Goal: Information Seeking & Learning: Learn about a topic

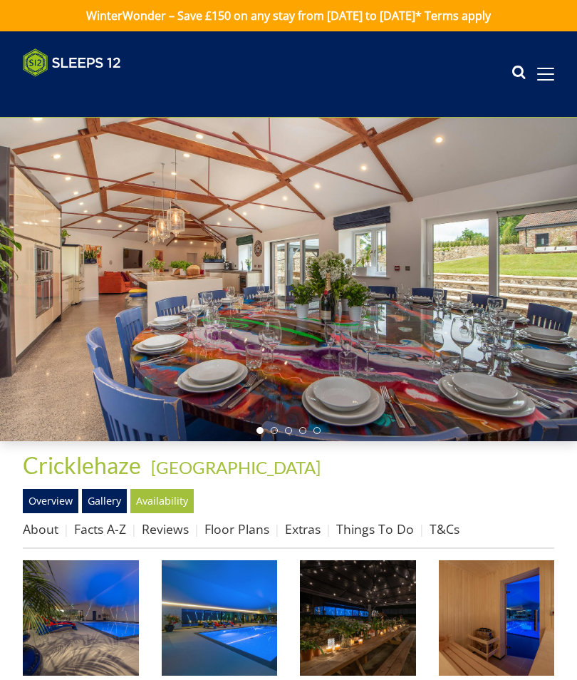
click at [242, 526] on link "Floor Plans" at bounding box center [236, 528] width 65 height 17
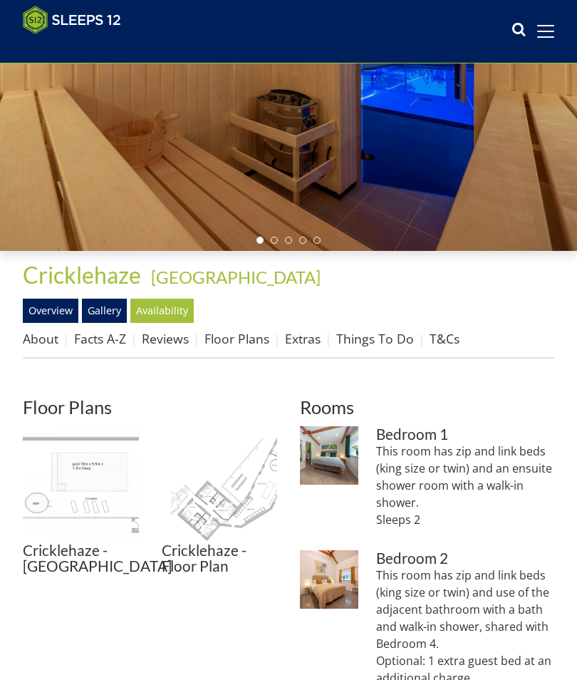
scroll to position [242, 0]
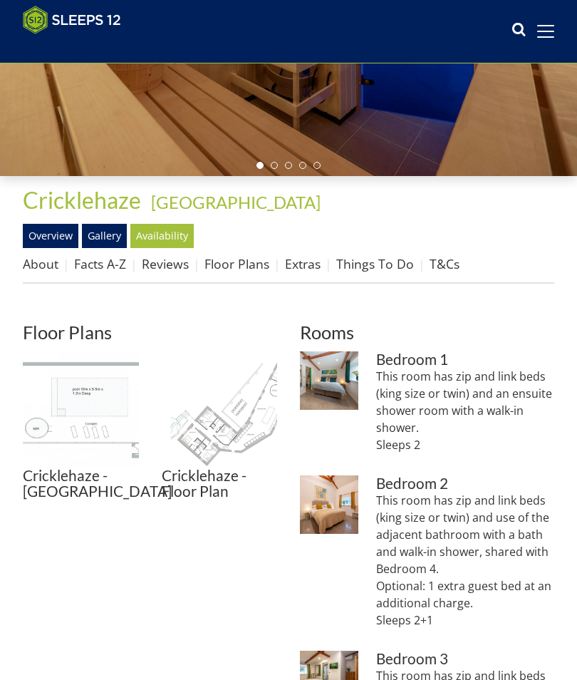
click at [212, 413] on img at bounding box center [220, 409] width 116 height 116
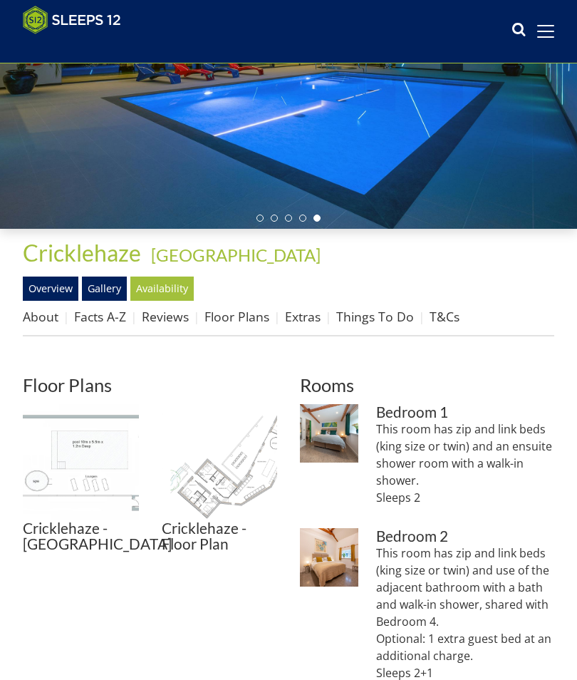
scroll to position [0, 0]
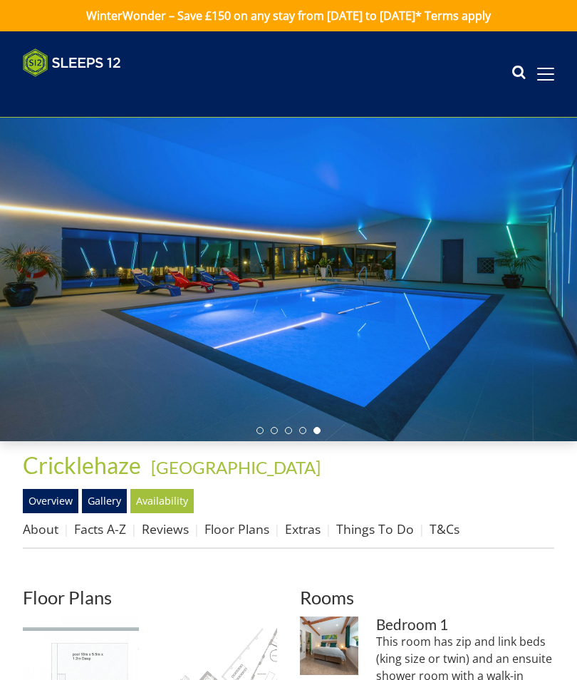
click at [512, 73] on icon at bounding box center [518, 73] width 14 height 21
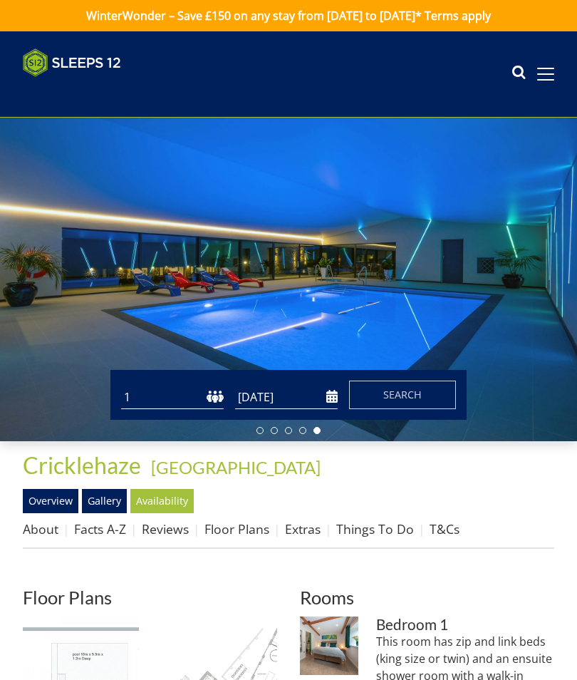
click at [550, 69] on span at bounding box center [545, 74] width 17 height 13
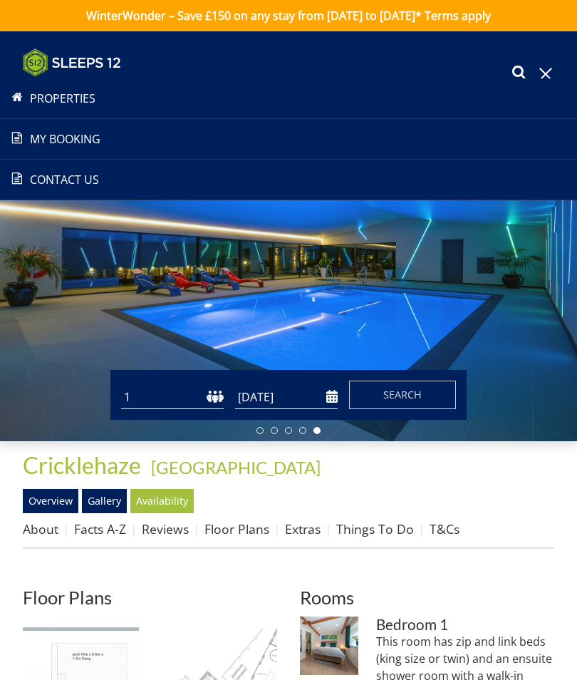
click at [513, 239] on div at bounding box center [288, 279] width 577 height 323
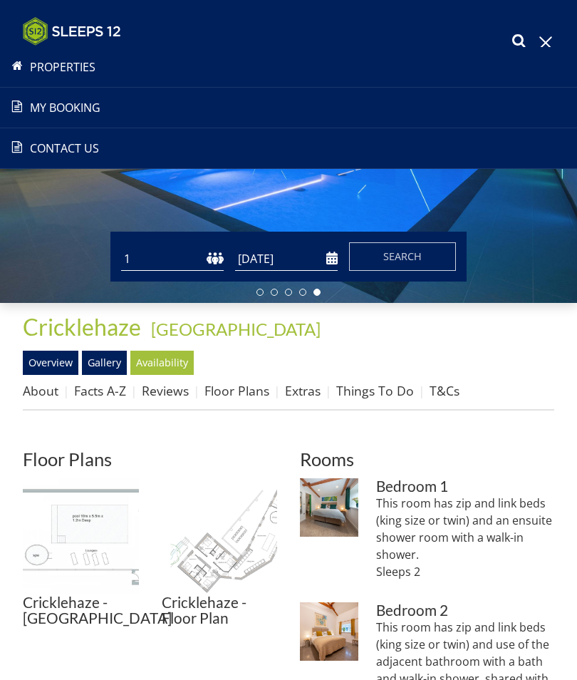
scroll to position [181, 0]
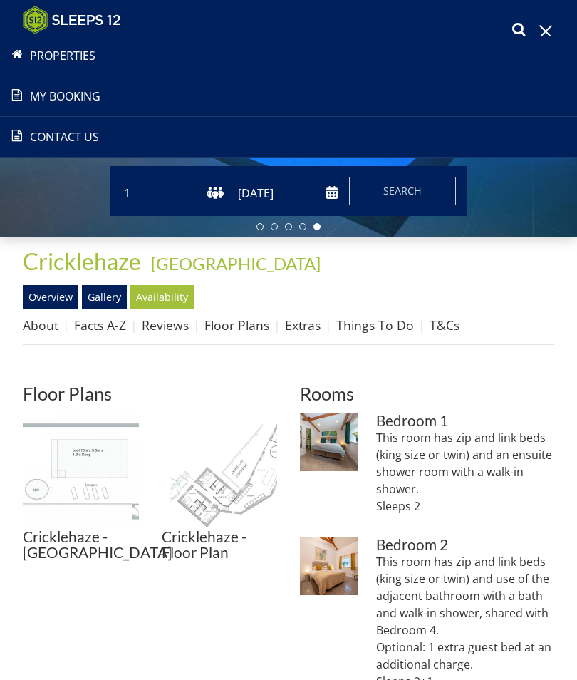
click at [308, 326] on link "Extras" at bounding box center [303, 324] width 36 height 17
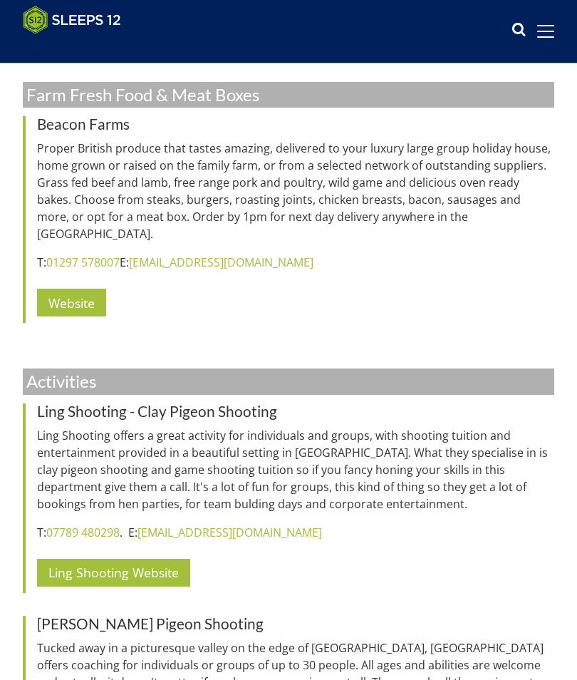
scroll to position [3970, 0]
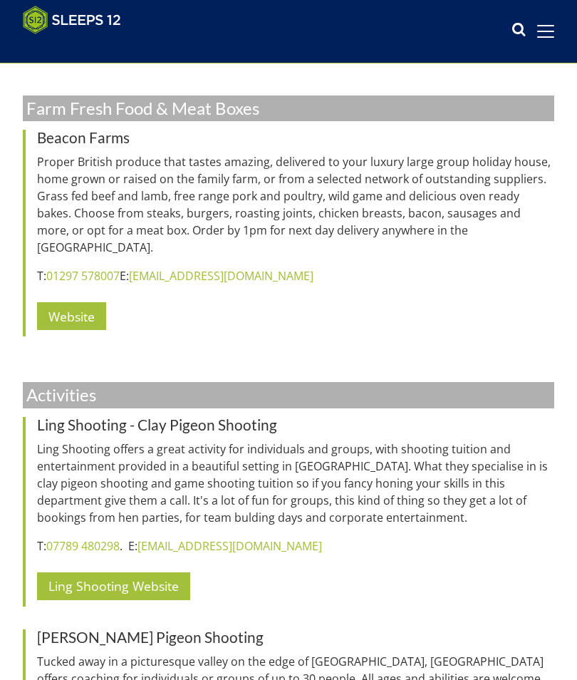
click at [519, 30] on icon at bounding box center [518, 31] width 14 height 21
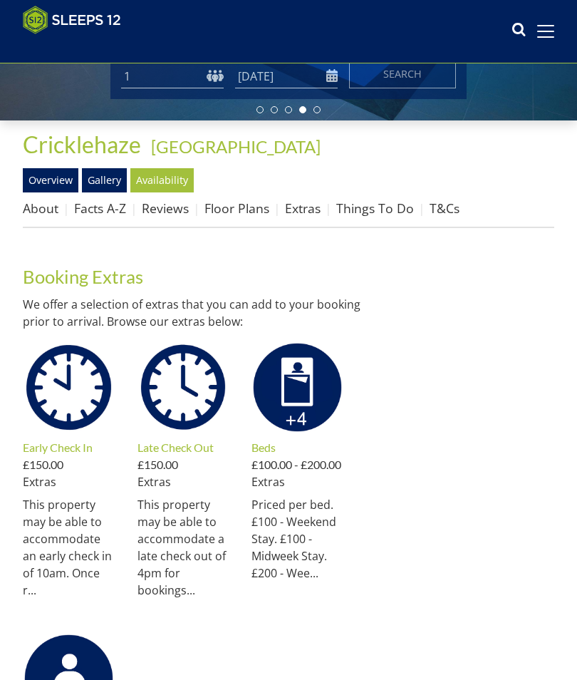
scroll to position [0, 0]
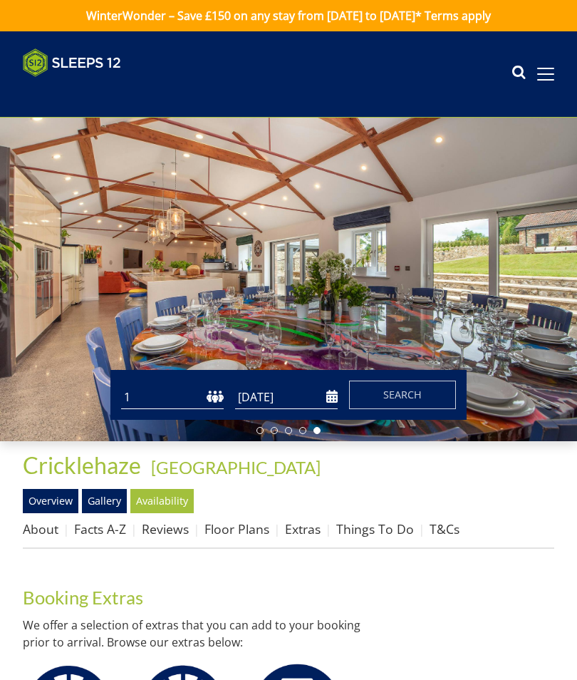
click at [500, 259] on div at bounding box center [288, 279] width 577 height 323
click at [96, 528] on link "Facts A-Z" at bounding box center [100, 528] width 52 height 17
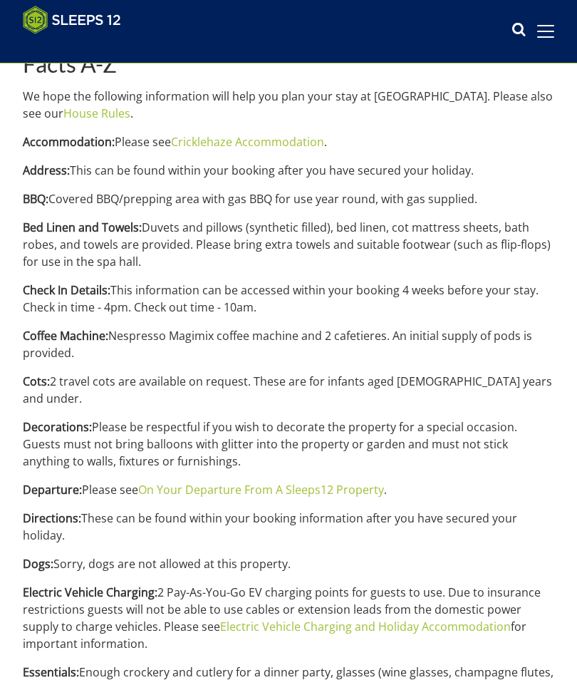
scroll to position [509, 0]
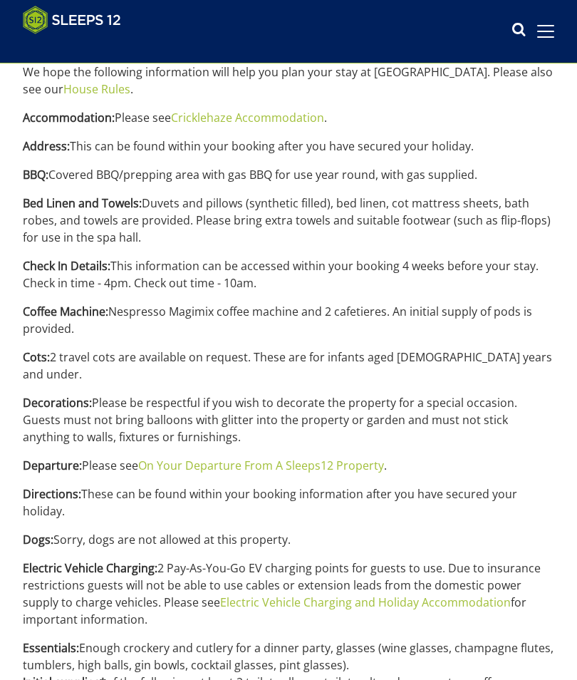
click at [332, 458] on link "On Your Departure From A Sleeps12 Property" at bounding box center [261, 466] width 246 height 16
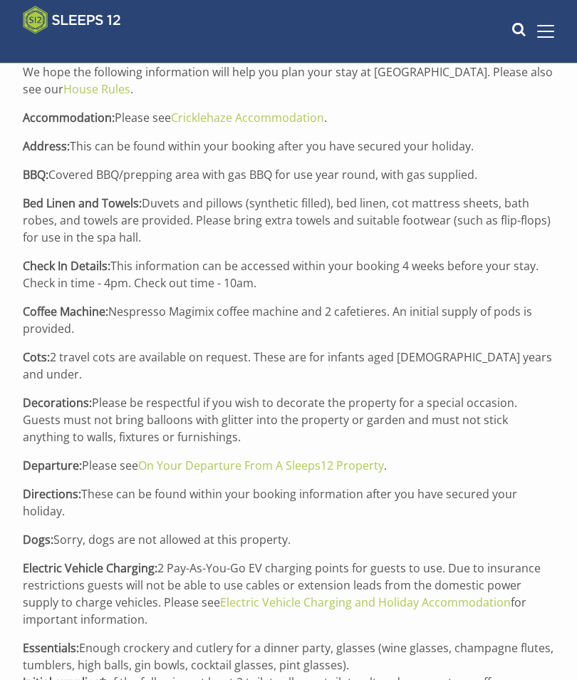
scroll to position [510, 0]
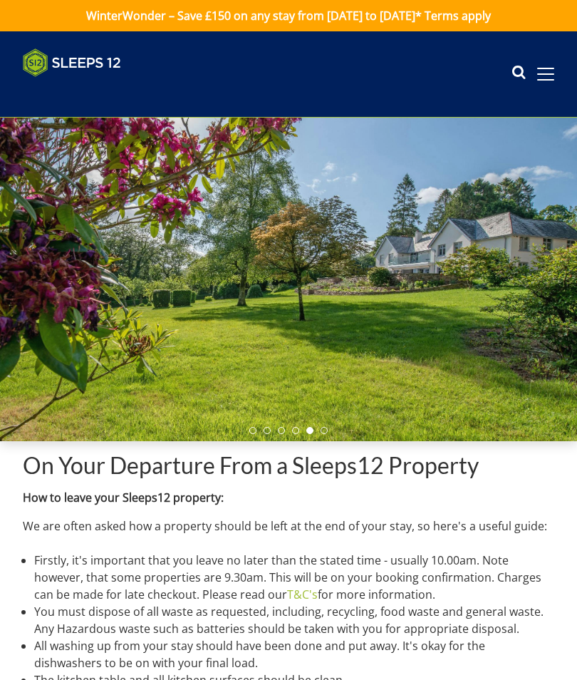
scroll to position [510, 0]
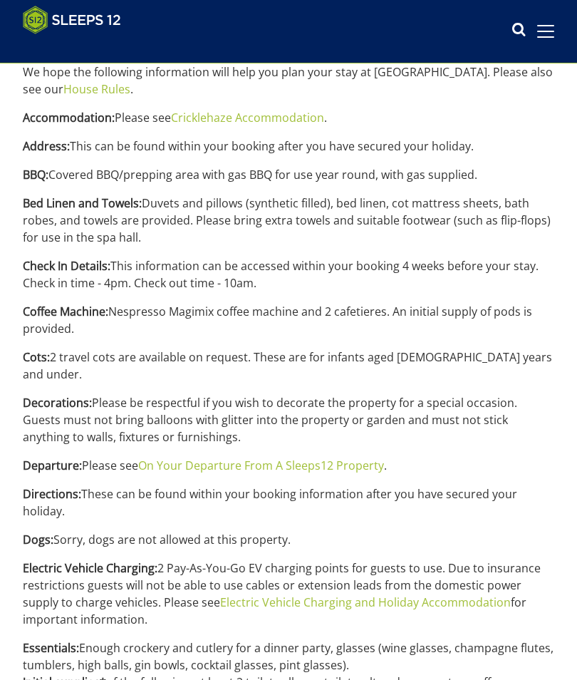
click at [270, 113] on link "Cricklehaze Accommodation" at bounding box center [247, 118] width 153 height 16
